Goal: Find specific page/section: Find specific page/section

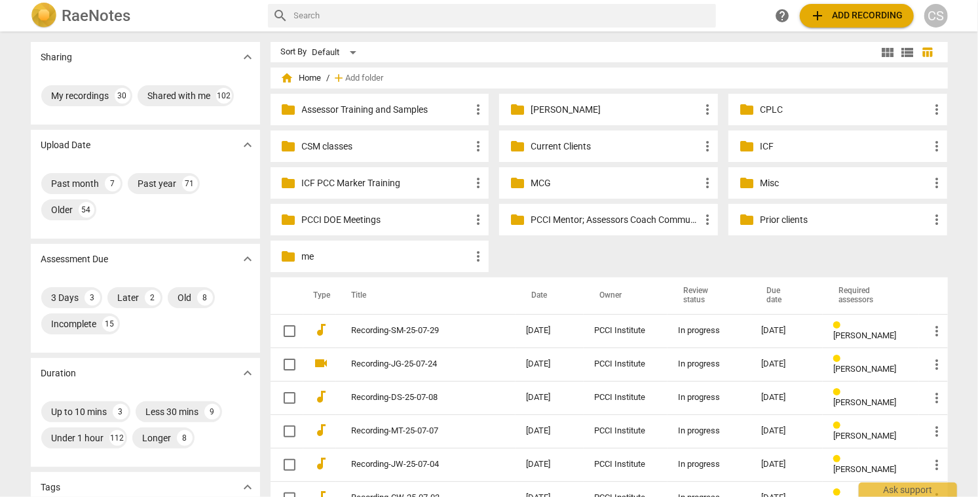
click at [563, 147] on p "Current Clients" at bounding box center [615, 147] width 169 height 14
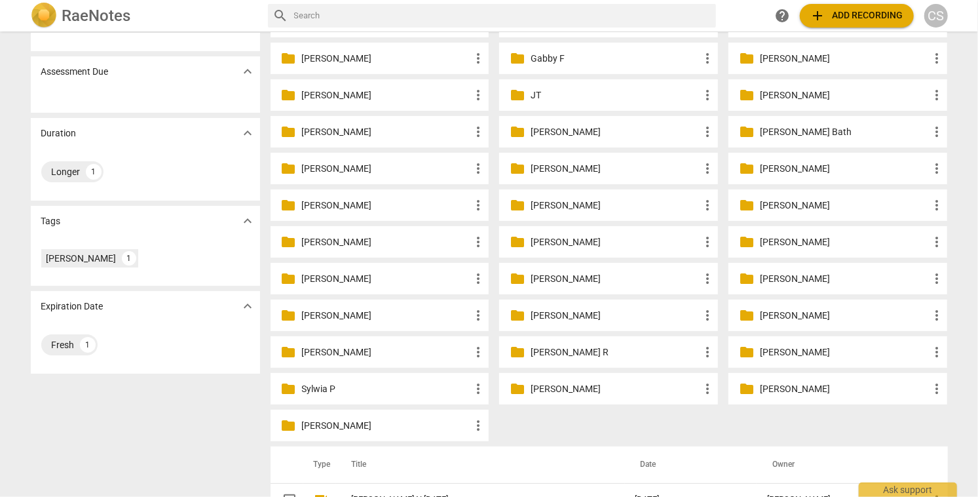
scroll to position [161, 0]
click at [554, 353] on p "[PERSON_NAME] R" at bounding box center [615, 352] width 169 height 14
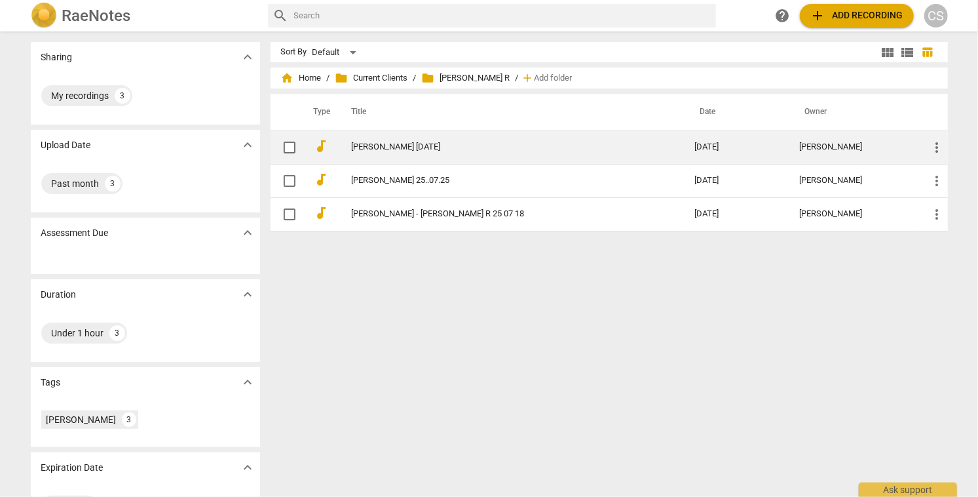
click at [390, 145] on link "[PERSON_NAME] [DATE]" at bounding box center [500, 147] width 296 height 10
